Goal: Obtain resource: Obtain resource

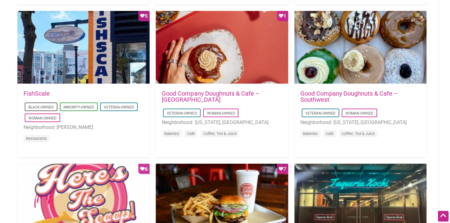
scroll to position [645, 0]
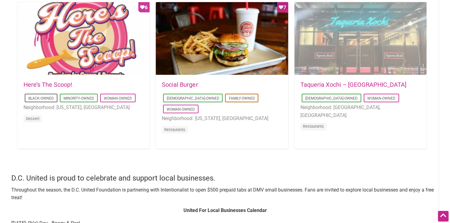
click at [336, 56] on div at bounding box center [361, 38] width 132 height 73
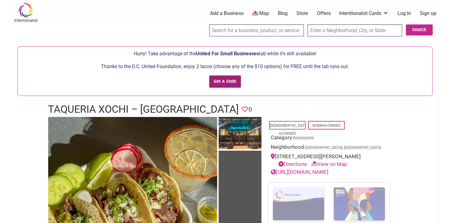
click at [232, 84] on input "Get A Code" at bounding box center [225, 81] width 32 height 13
click at [231, 80] on input "Get A Code" at bounding box center [225, 81] width 32 height 13
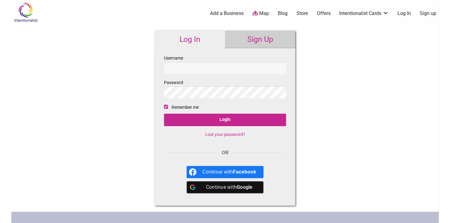
click at [265, 41] on link "Sign Up" at bounding box center [260, 40] width 70 height 18
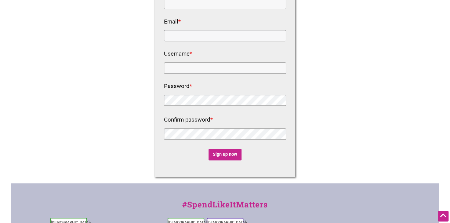
scroll to position [193, 0]
